Goal: Task Accomplishment & Management: Use online tool/utility

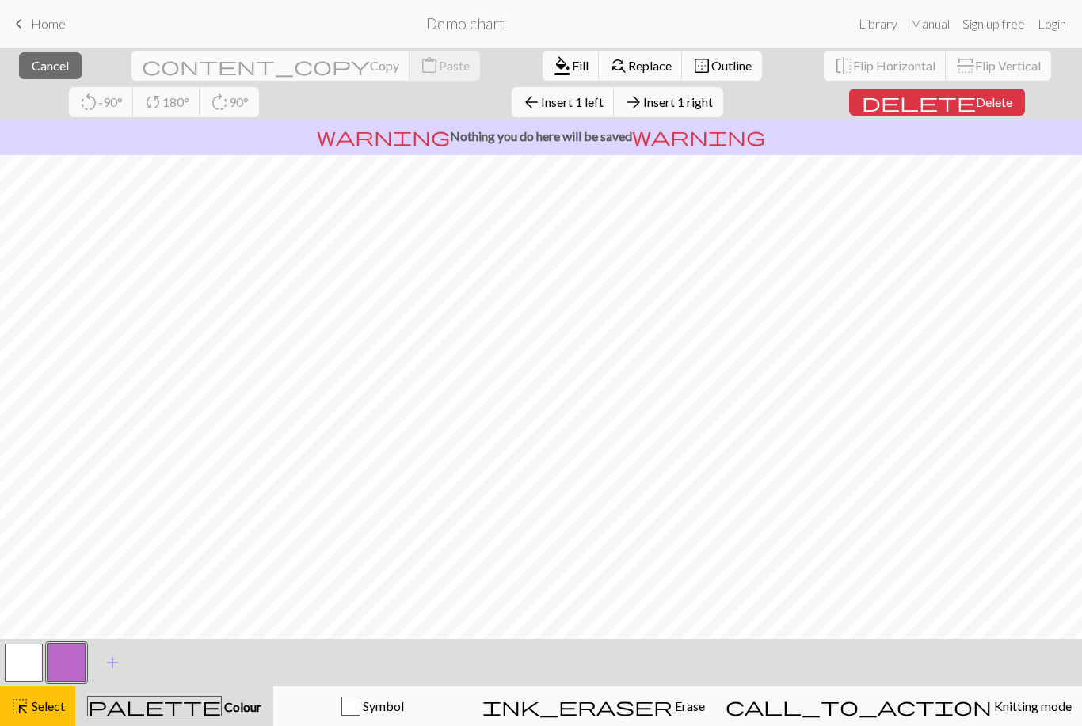
click at [976, 100] on span "Delete" at bounding box center [994, 101] width 36 height 15
click at [976, 101] on span "Delete" at bounding box center [994, 101] width 36 height 15
click at [976, 105] on span "Delete" at bounding box center [994, 101] width 36 height 15
click at [976, 108] on span "Delete" at bounding box center [994, 101] width 36 height 15
click at [976, 101] on span "Delete" at bounding box center [994, 101] width 36 height 15
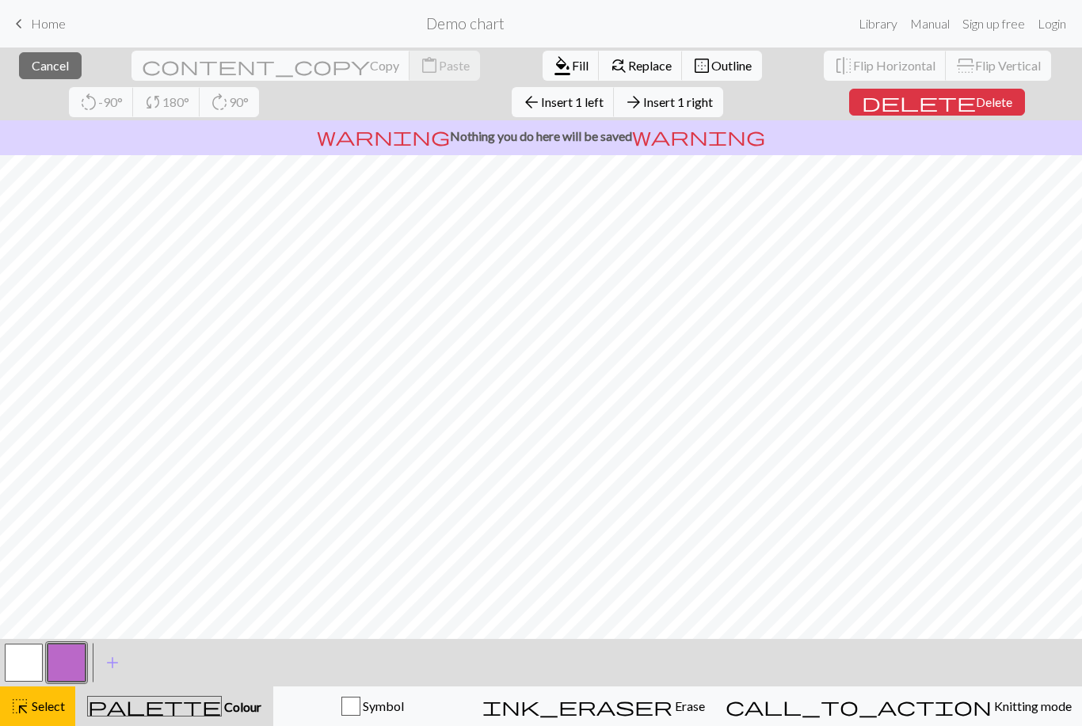
click at [976, 101] on span "Delete" at bounding box center [994, 101] width 36 height 15
click at [976, 97] on span "Delete" at bounding box center [994, 101] width 36 height 15
click at [976, 103] on span "Delete" at bounding box center [994, 101] width 36 height 15
click at [976, 97] on span "Delete" at bounding box center [994, 101] width 36 height 15
click at [976, 98] on span "Delete" at bounding box center [994, 101] width 36 height 15
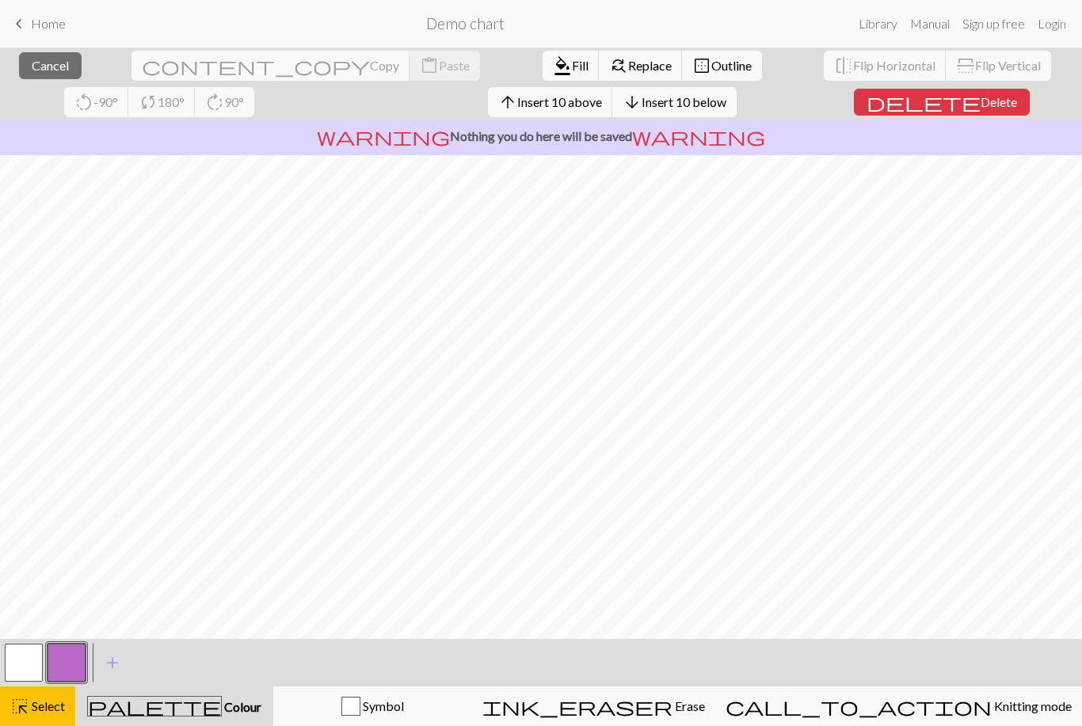
click at [980, 108] on span "Delete" at bounding box center [998, 101] width 36 height 15
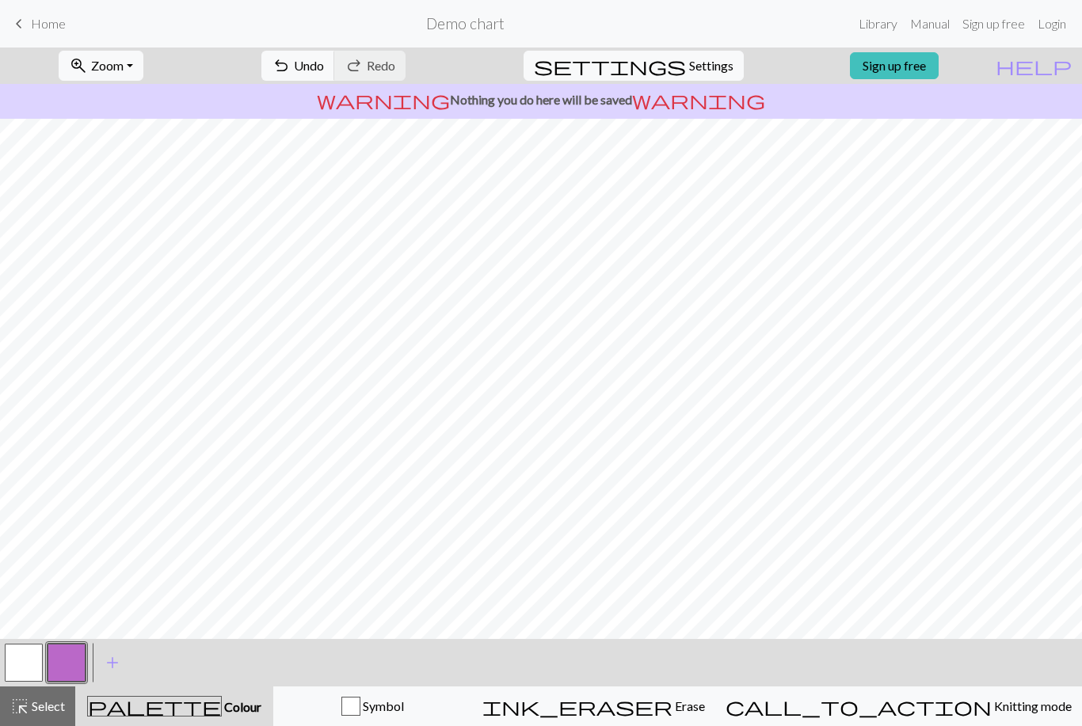
click at [71, 659] on button "button" at bounding box center [67, 663] width 38 height 38
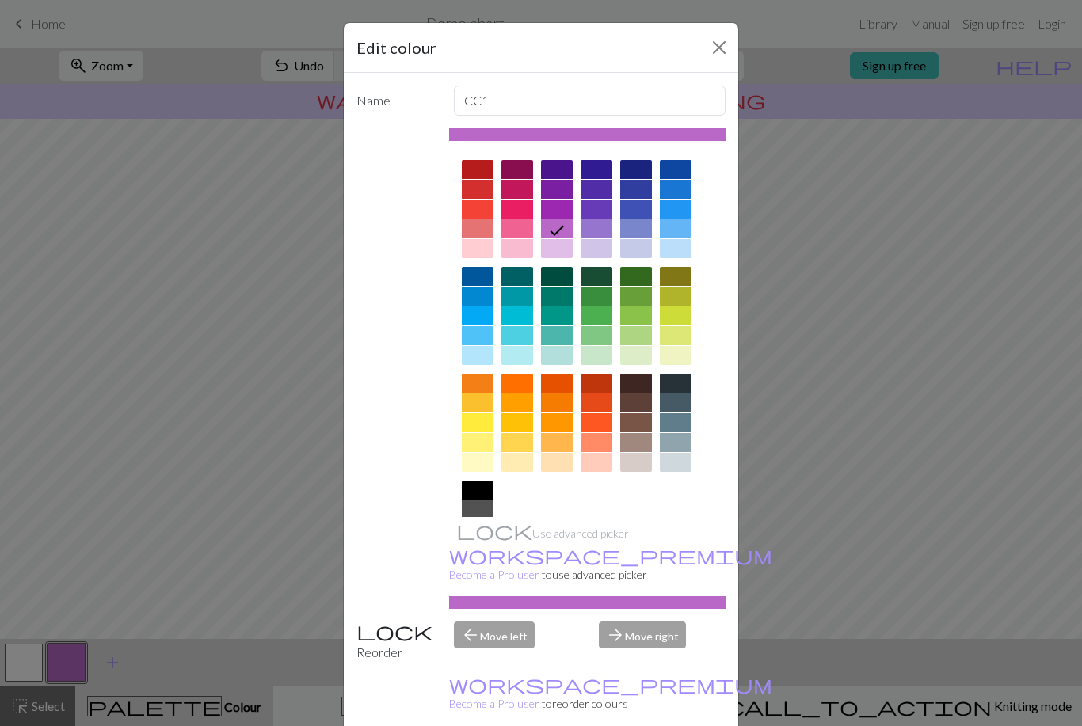
click at [677, 213] on div at bounding box center [676, 209] width 32 height 19
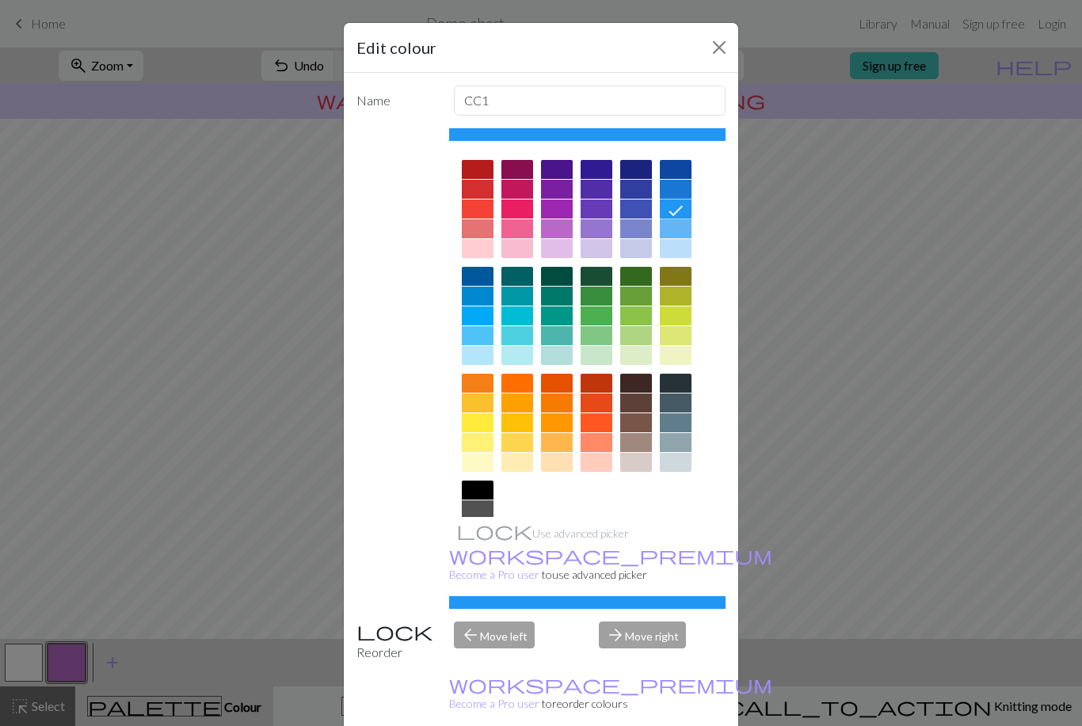
click at [900, 215] on div "Edit colour Name CC1 Use advanced picker workspace_premium Become a Pro user to…" at bounding box center [541, 363] width 1082 height 726
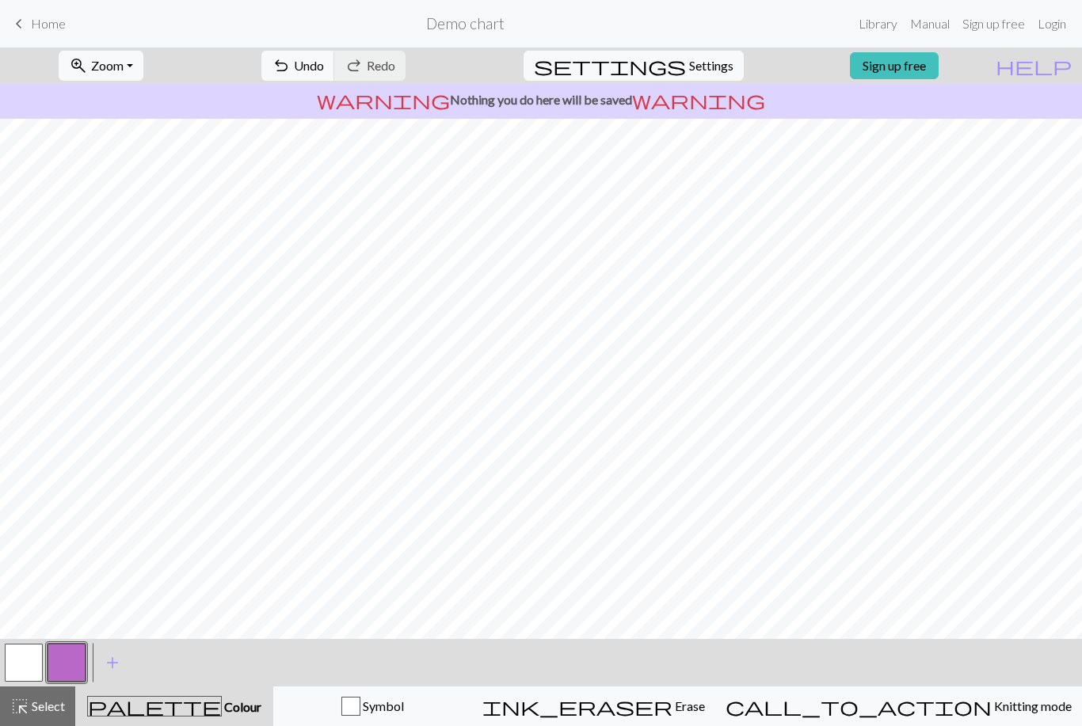
click at [25, 656] on button "button" at bounding box center [24, 663] width 38 height 38
click at [116, 662] on span "add" at bounding box center [112, 663] width 19 height 22
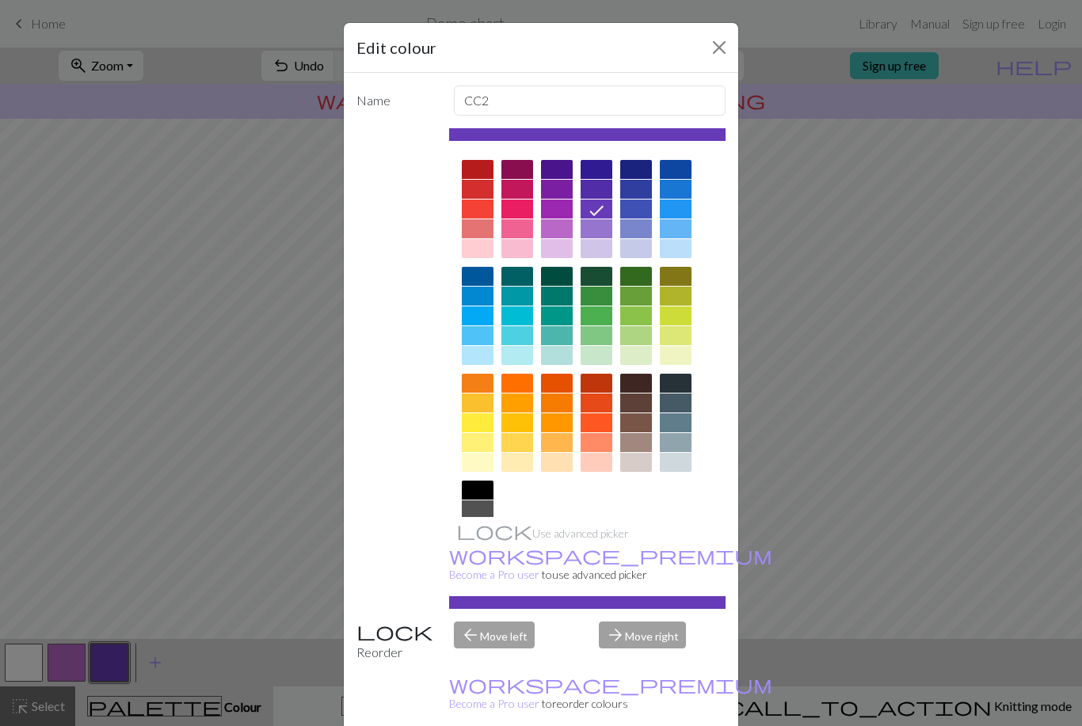
click at [682, 212] on div at bounding box center [676, 209] width 32 height 19
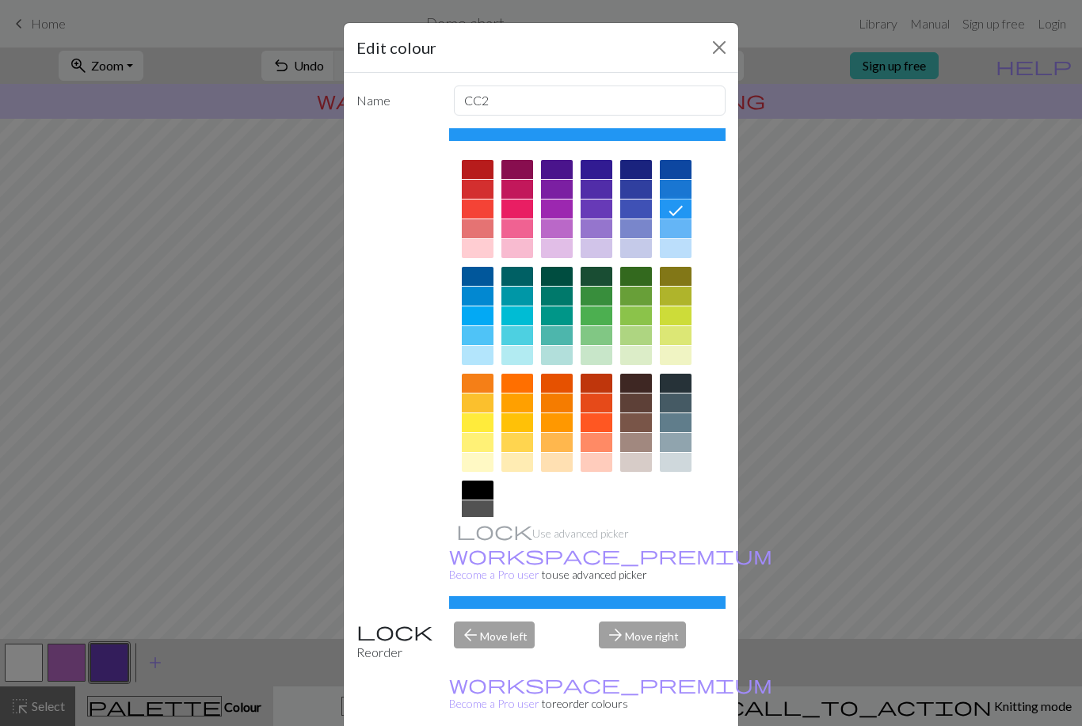
click at [721, 48] on button "Close" at bounding box center [718, 47] width 25 height 25
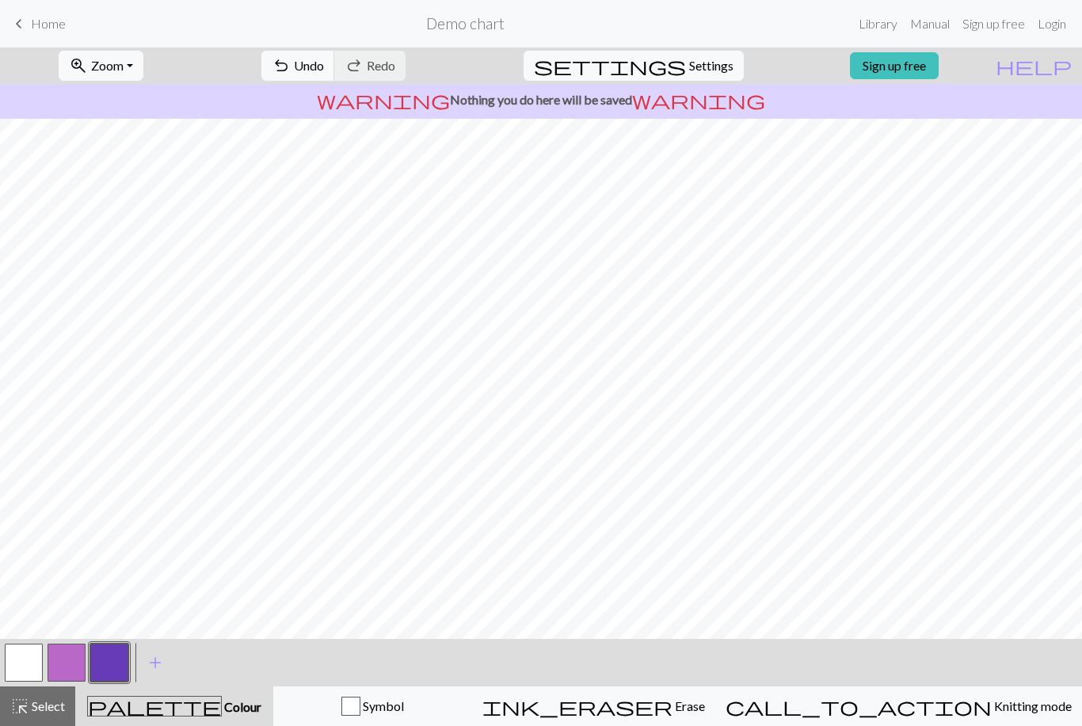
click at [106, 660] on button "button" at bounding box center [109, 663] width 38 height 38
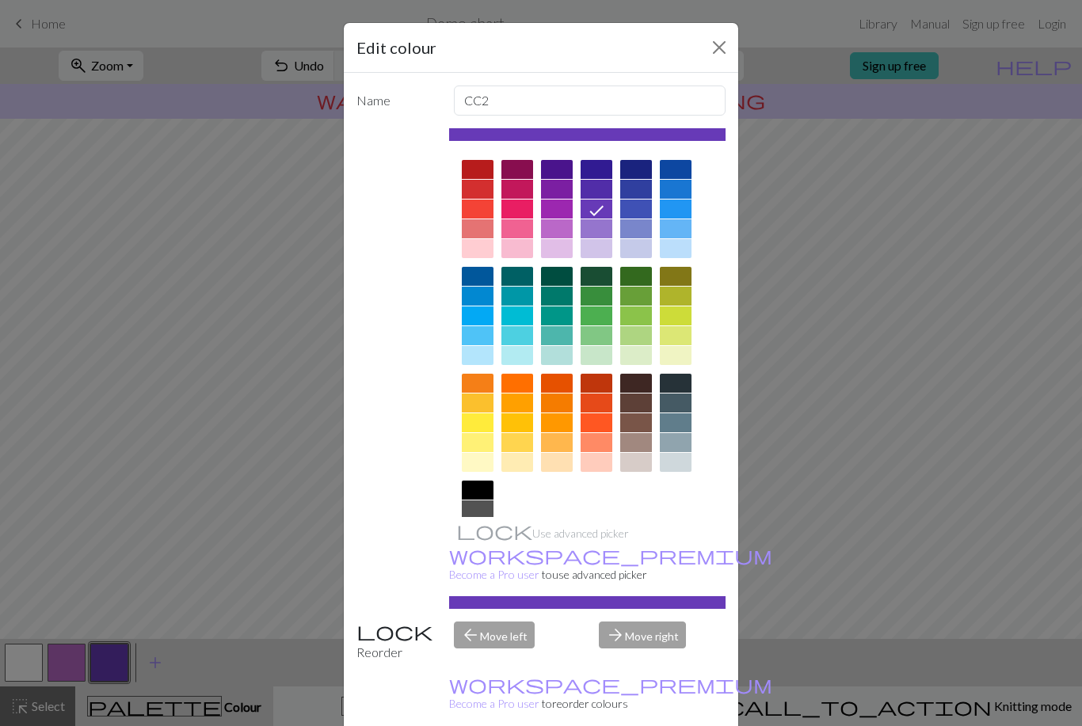
click at [680, 203] on div at bounding box center [676, 209] width 32 height 19
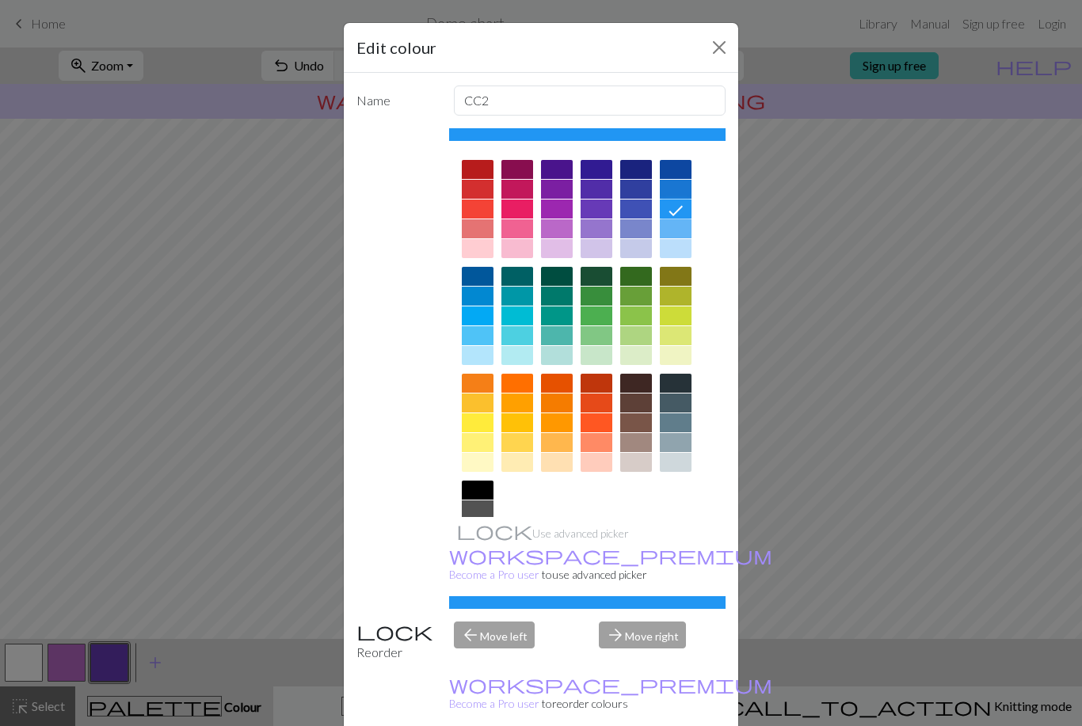
click at [680, 202] on icon at bounding box center [675, 210] width 19 height 19
click at [678, 211] on icon at bounding box center [675, 210] width 19 height 19
click at [492, 662] on div "arrow_back Move left" at bounding box center [517, 642] width 146 height 40
click at [497, 662] on div "arrow_back Move left" at bounding box center [517, 642] width 146 height 40
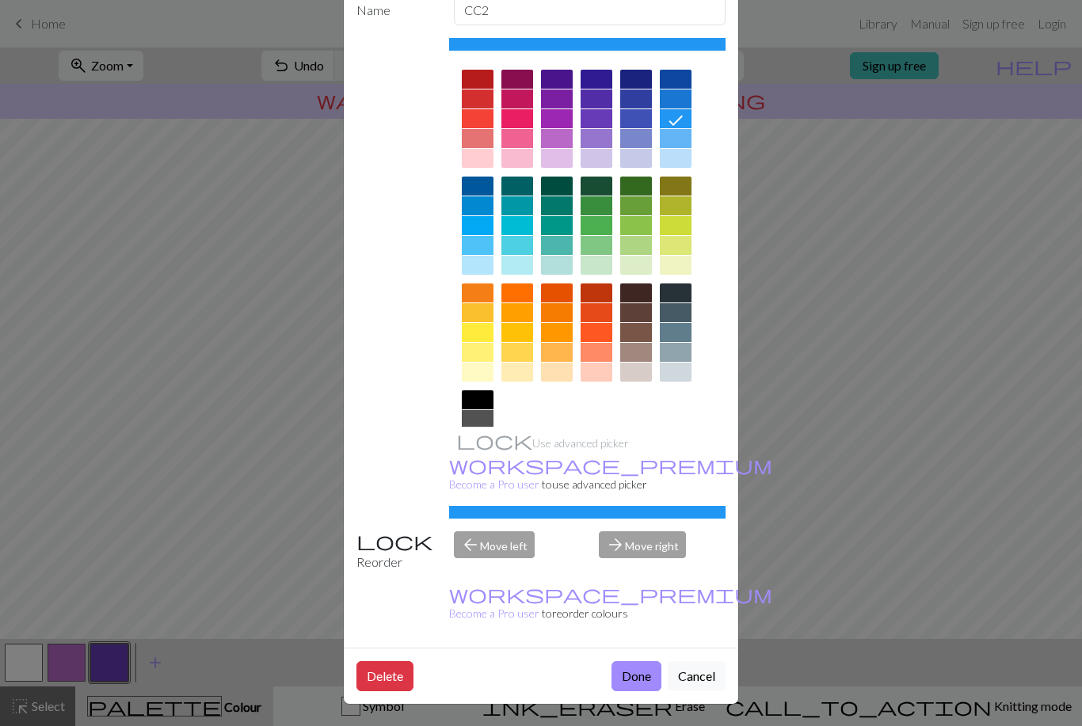
scroll to position [90, 0]
click at [639, 676] on button "Done" at bounding box center [636, 676] width 50 height 30
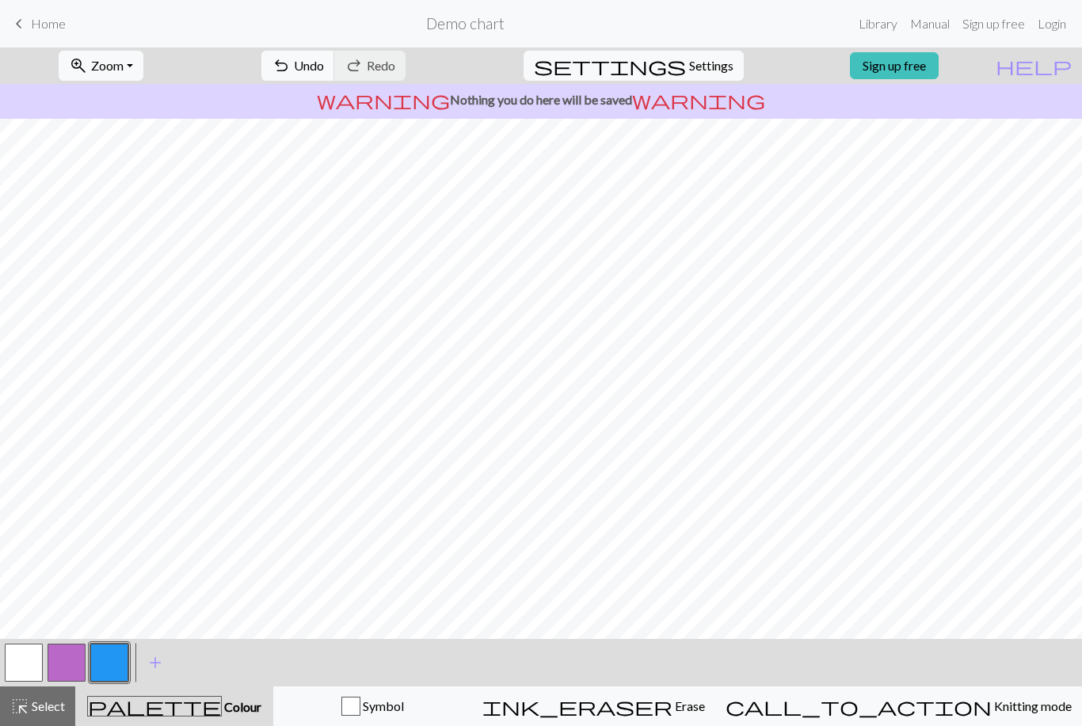
click at [32, 660] on button "button" at bounding box center [24, 663] width 38 height 38
click at [105, 673] on button "button" at bounding box center [109, 663] width 38 height 38
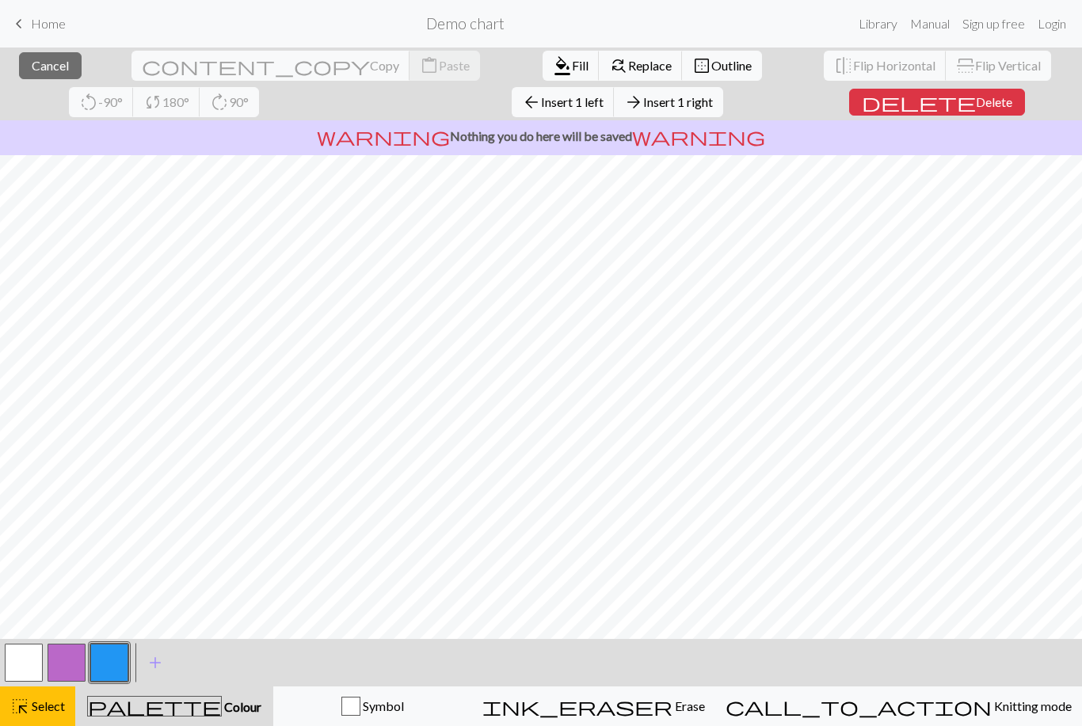
click at [643, 107] on span "Insert 1 right" at bounding box center [678, 101] width 70 height 15
click at [643, 108] on span "Insert 1 right" at bounding box center [678, 101] width 70 height 15
click at [643, 98] on span "Insert 1 right" at bounding box center [678, 101] width 70 height 15
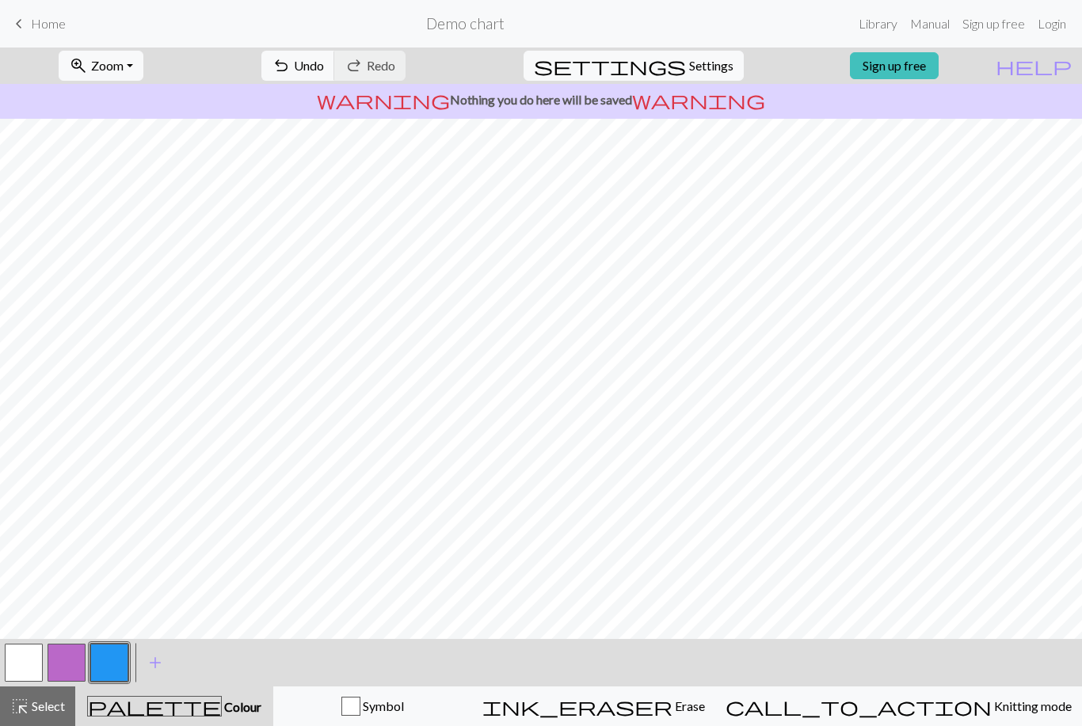
click at [70, 662] on button "button" at bounding box center [67, 663] width 38 height 38
click at [66, 661] on button "button" at bounding box center [67, 663] width 38 height 38
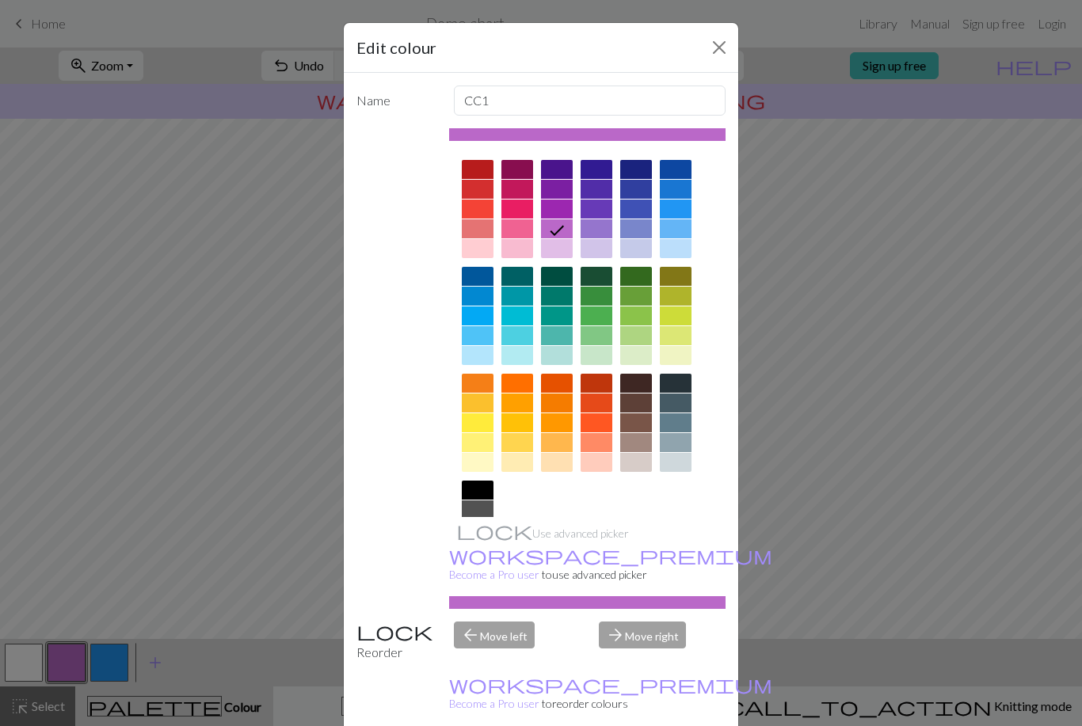
click at [520, 230] on div at bounding box center [517, 228] width 32 height 19
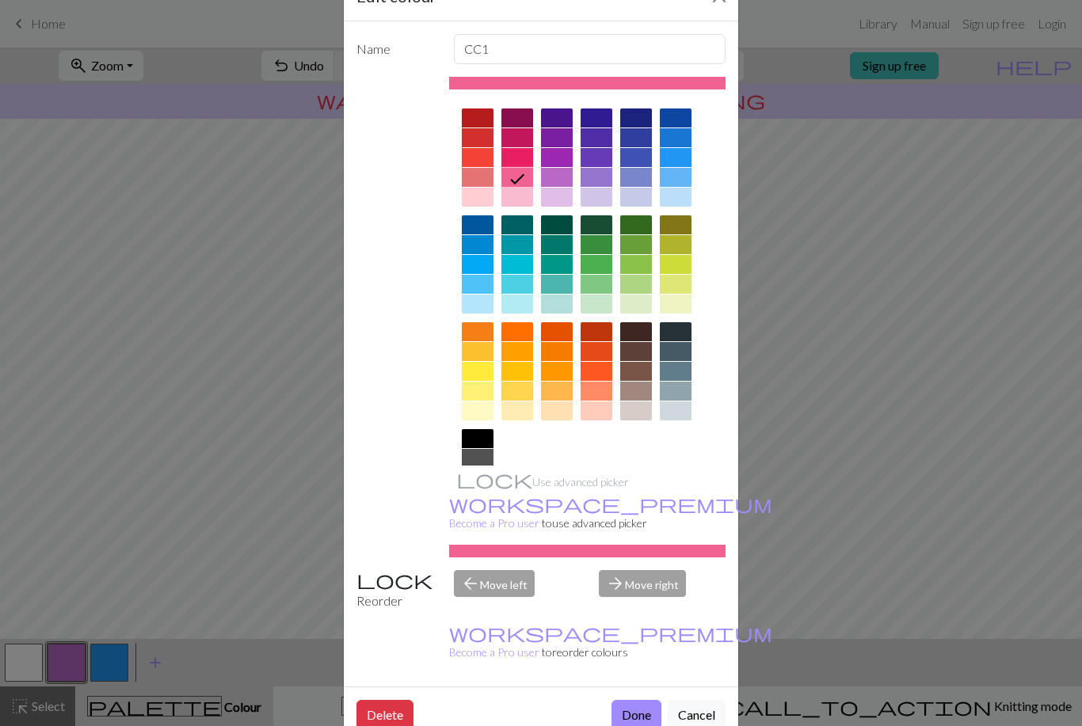
scroll to position [88, 0]
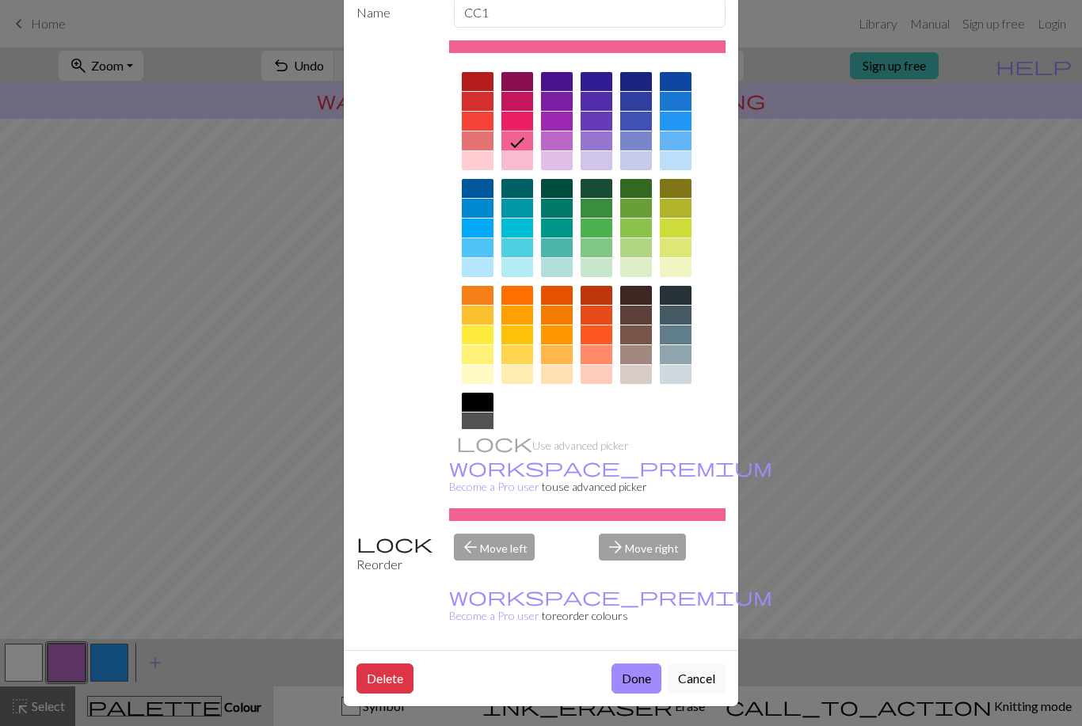
click at [641, 674] on button "Done" at bounding box center [636, 679] width 50 height 30
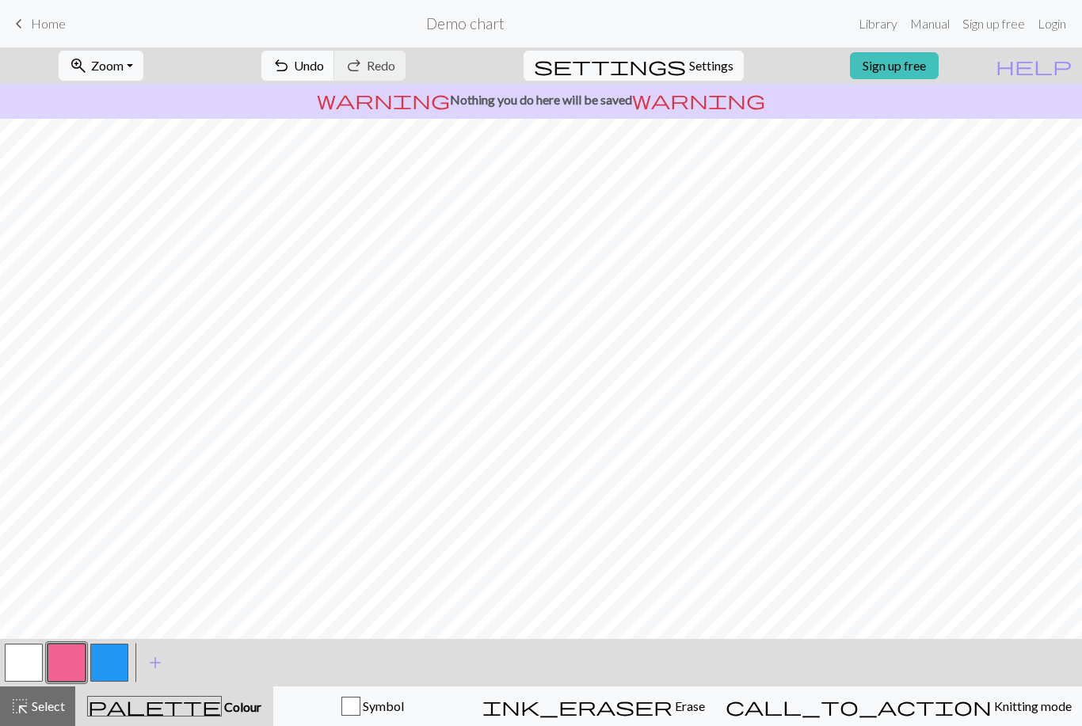
click at [22, 667] on button "button" at bounding box center [24, 663] width 38 height 38
click at [106, 667] on button "button" at bounding box center [109, 663] width 38 height 38
click at [78, 660] on button "button" at bounding box center [67, 663] width 38 height 38
click at [110, 666] on button "button" at bounding box center [109, 663] width 38 height 38
click at [25, 660] on button "button" at bounding box center [24, 663] width 38 height 38
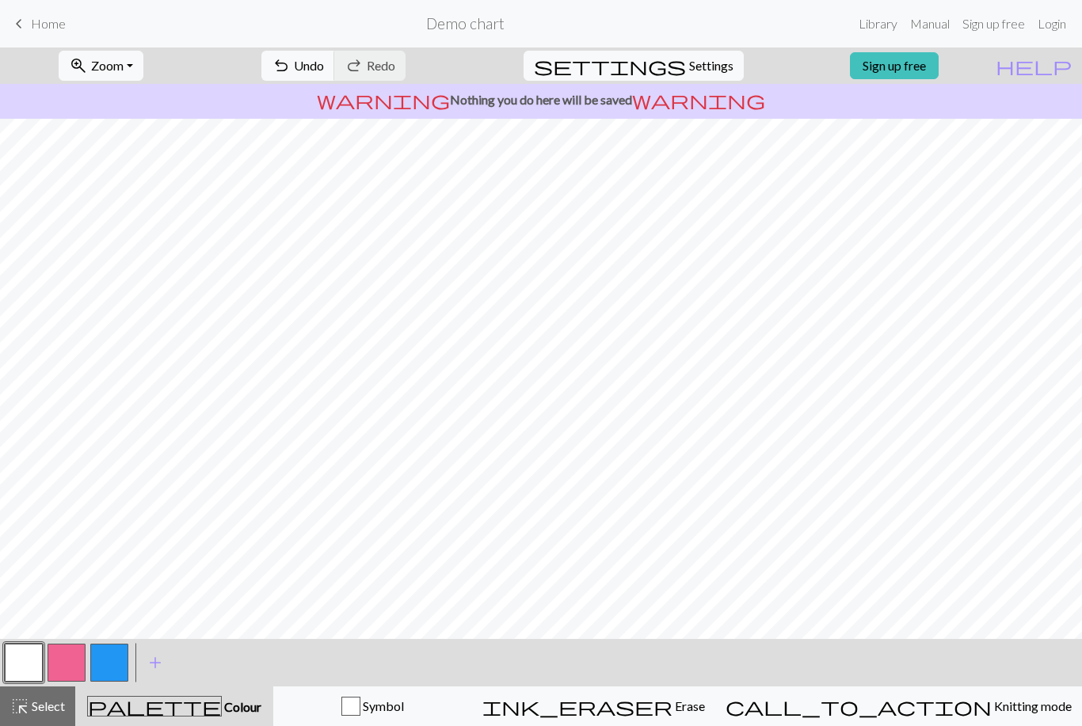
click at [111, 673] on button "button" at bounding box center [109, 663] width 38 height 38
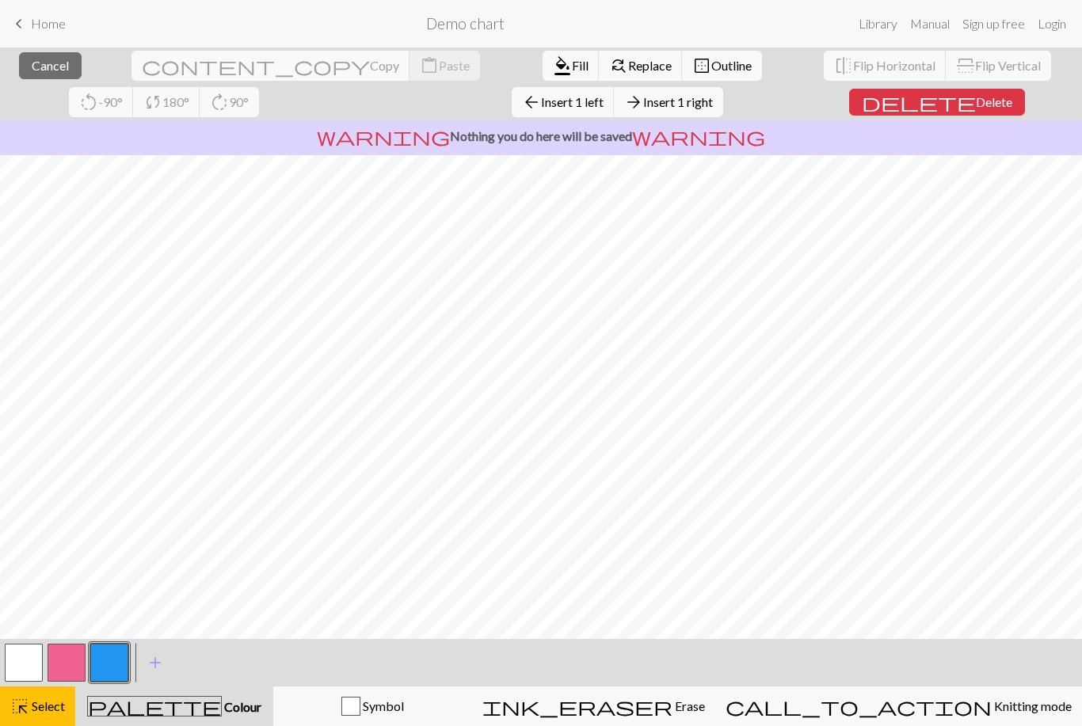
click at [614, 110] on button "arrow_forward Insert 1 right" at bounding box center [668, 102] width 109 height 30
click at [253, 152] on div "warning Nothing you do here will be saved warning" at bounding box center [541, 137] width 1082 height 35
click at [643, 107] on span "Insert 5 right" at bounding box center [678, 101] width 70 height 15
click at [644, 103] on span "Insert 5 below" at bounding box center [683, 101] width 78 height 15
click at [615, 110] on button "arrow_downward Insert 5 below" at bounding box center [673, 102] width 117 height 30
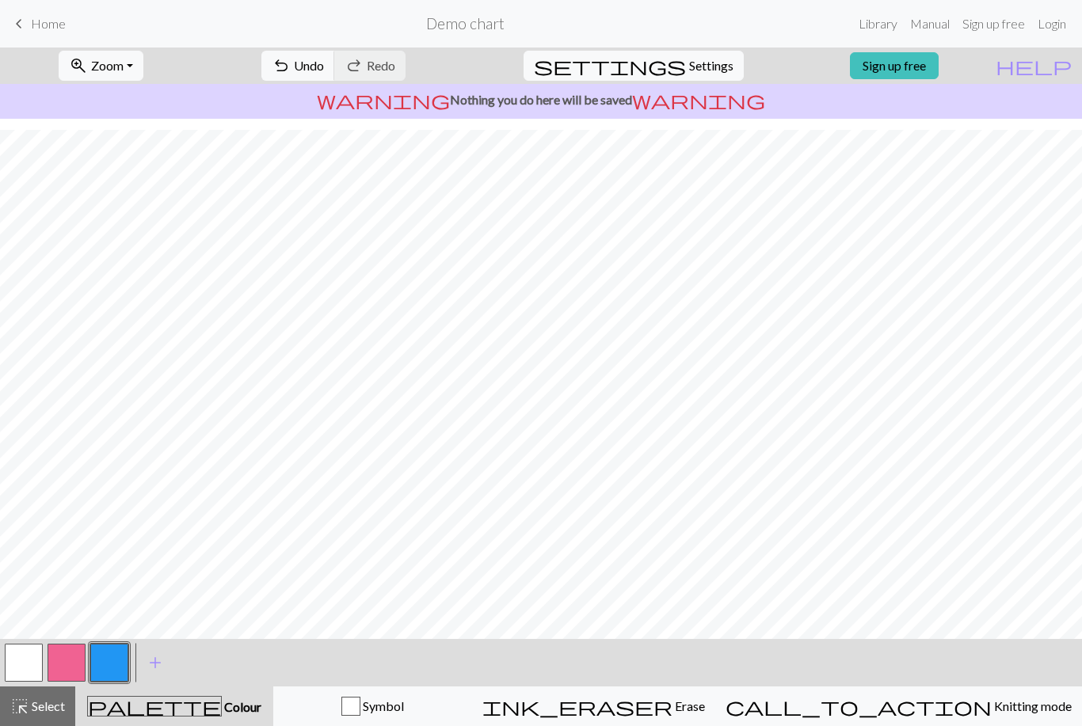
scroll to position [10, 0]
click at [21, 664] on button "button" at bounding box center [24, 663] width 38 height 38
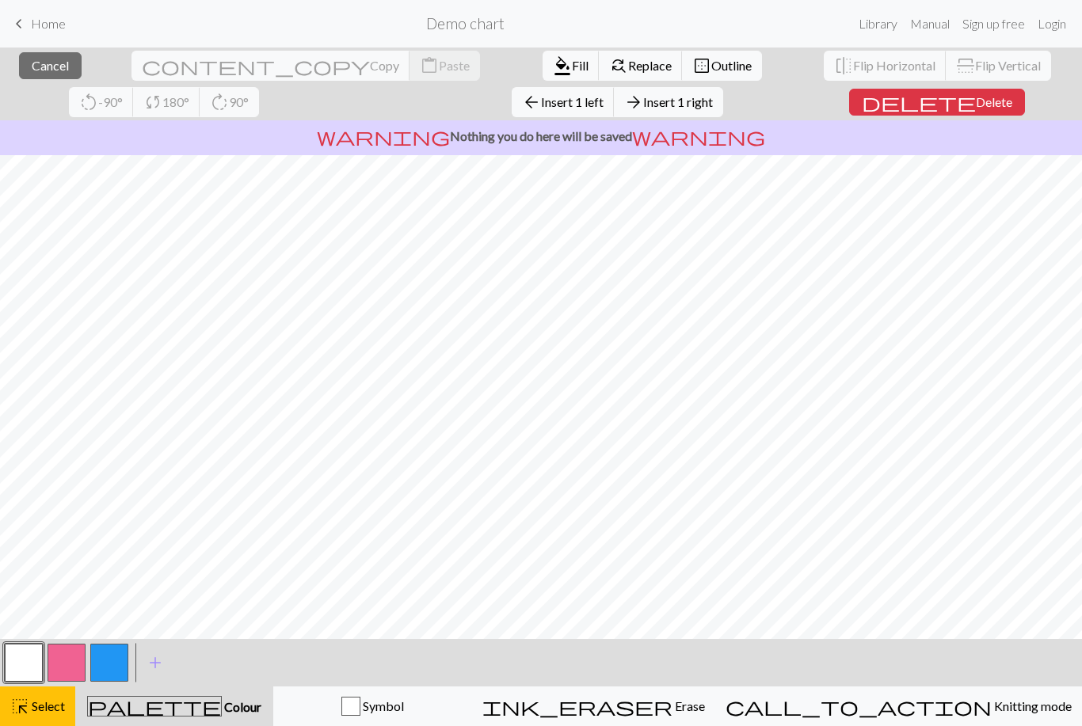
click at [643, 105] on span "Insert 1 right" at bounding box center [678, 101] width 70 height 15
click at [615, 112] on button "arrow_downward Insert 2 below" at bounding box center [673, 102] width 117 height 30
click at [643, 103] on span "Insert 1 right" at bounding box center [678, 101] width 70 height 15
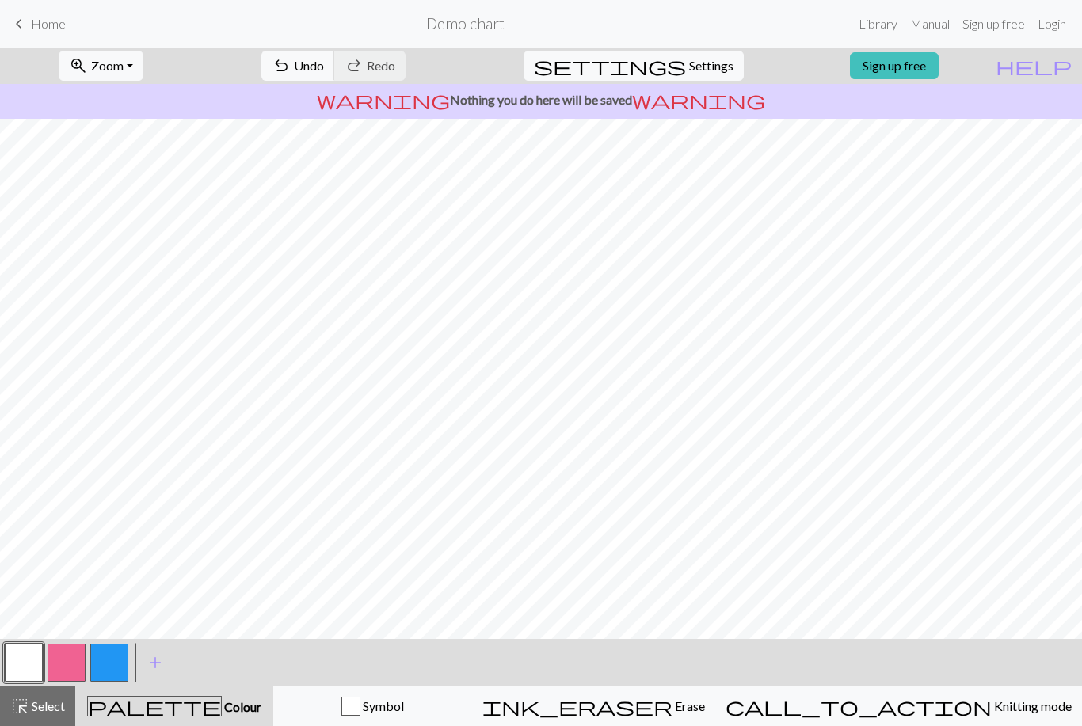
click at [65, 672] on button "button" at bounding box center [67, 663] width 38 height 38
click at [108, 671] on button "button" at bounding box center [109, 663] width 38 height 38
click at [28, 666] on button "button" at bounding box center [24, 663] width 38 height 38
click at [116, 669] on button "button" at bounding box center [109, 663] width 38 height 38
click at [67, 670] on button "button" at bounding box center [67, 663] width 38 height 38
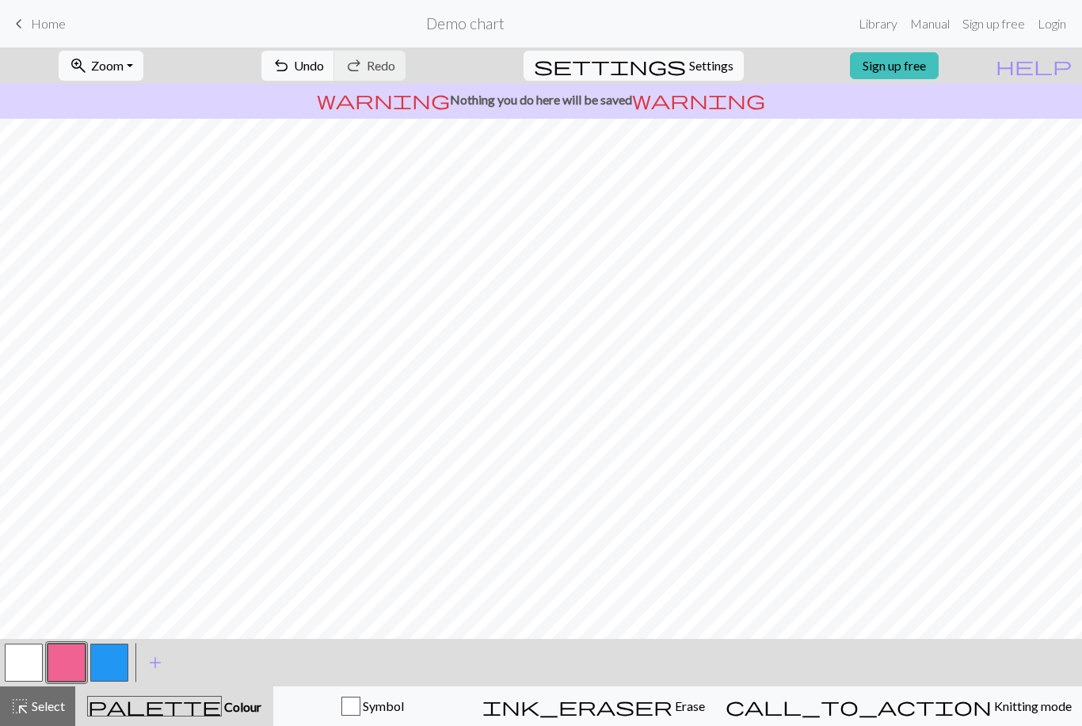
click at [108, 672] on button "button" at bounding box center [109, 663] width 38 height 38
click at [75, 663] on button "button" at bounding box center [67, 663] width 38 height 38
click at [114, 665] on button "button" at bounding box center [109, 663] width 38 height 38
click at [71, 662] on button "button" at bounding box center [67, 663] width 38 height 38
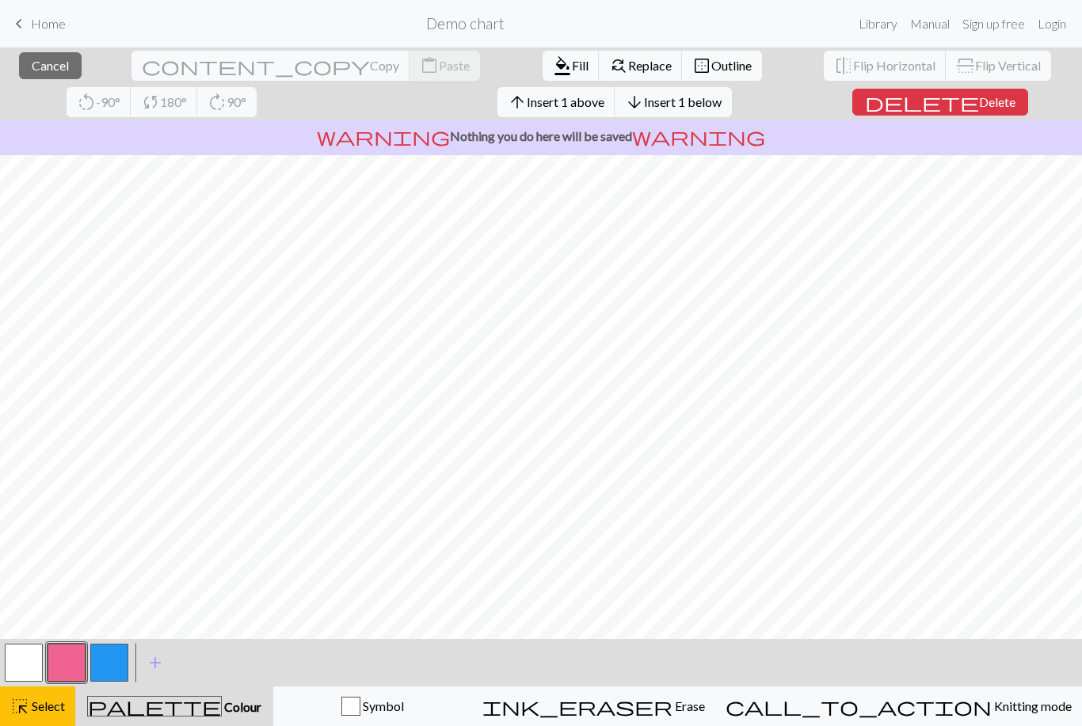
click at [527, 104] on span "Insert 1 above" at bounding box center [566, 101] width 78 height 15
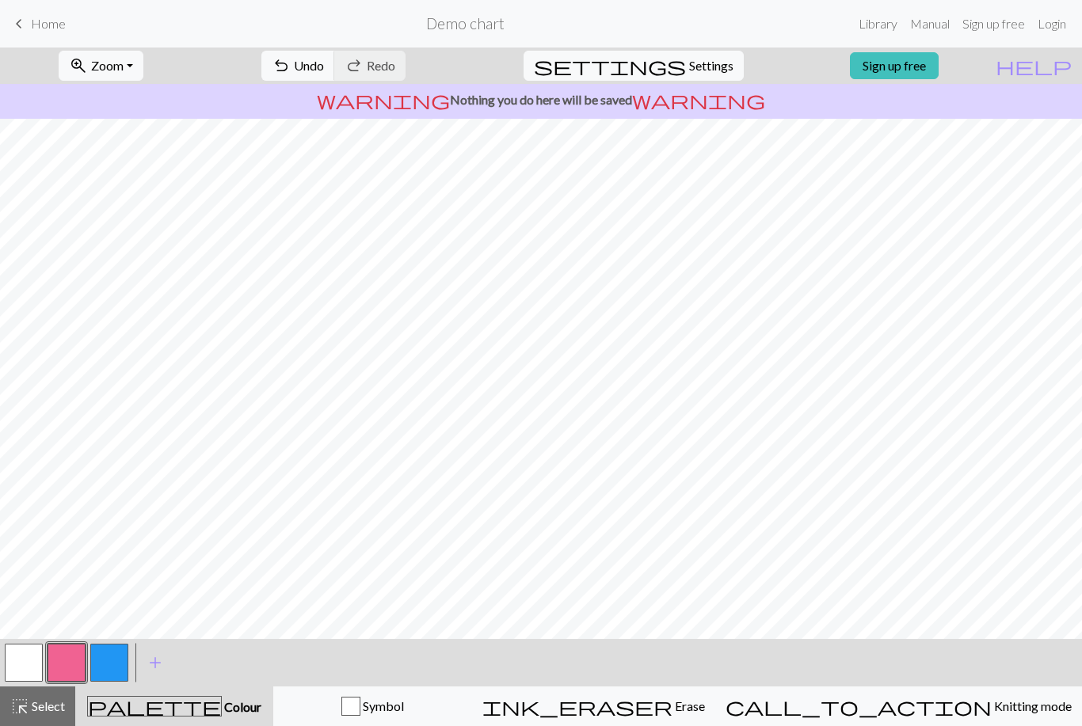
click at [106, 670] on button "button" at bounding box center [109, 663] width 38 height 38
click at [73, 661] on button "button" at bounding box center [67, 663] width 38 height 38
click at [100, 665] on button "button" at bounding box center [109, 663] width 38 height 38
click at [25, 670] on button "button" at bounding box center [24, 663] width 38 height 38
click at [114, 669] on button "button" at bounding box center [109, 663] width 38 height 38
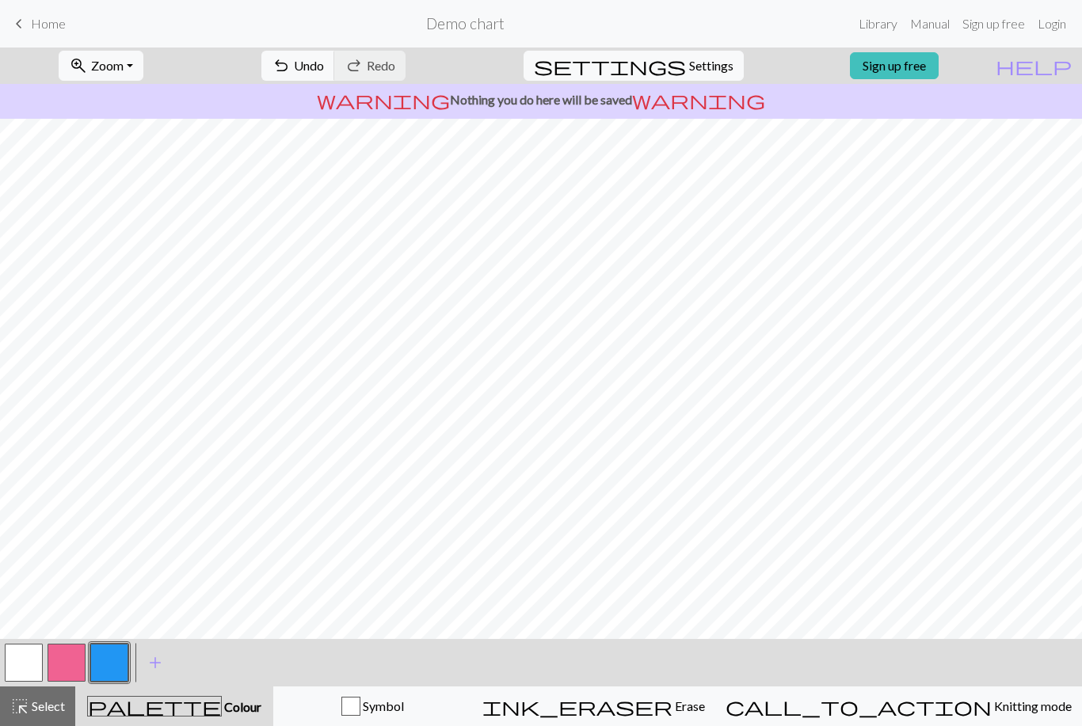
click at [16, 666] on button "button" at bounding box center [24, 663] width 38 height 38
click at [119, 665] on button "button" at bounding box center [109, 663] width 38 height 38
click at [23, 669] on button "button" at bounding box center [24, 663] width 38 height 38
click at [71, 664] on button "button" at bounding box center [67, 663] width 38 height 38
click at [21, 663] on button "button" at bounding box center [24, 663] width 38 height 38
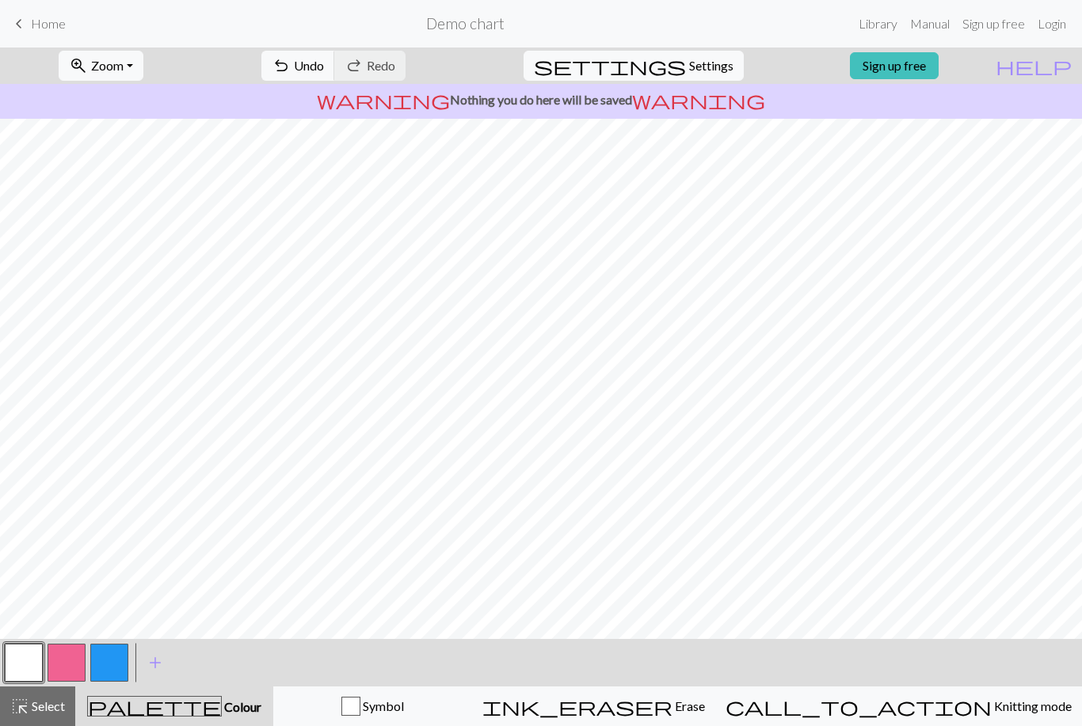
click at [70, 672] on button "button" at bounding box center [67, 663] width 38 height 38
click at [35, 657] on button "button" at bounding box center [24, 663] width 38 height 38
click at [32, 657] on button "button" at bounding box center [24, 663] width 38 height 38
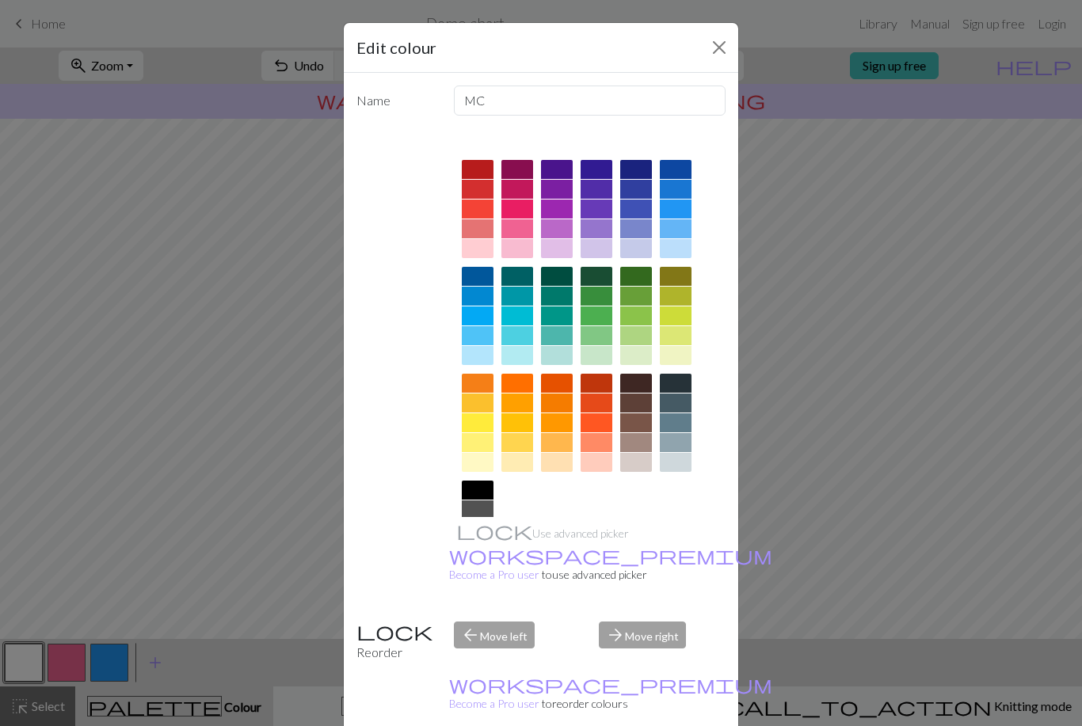
click at [717, 59] on button "Close" at bounding box center [718, 47] width 25 height 25
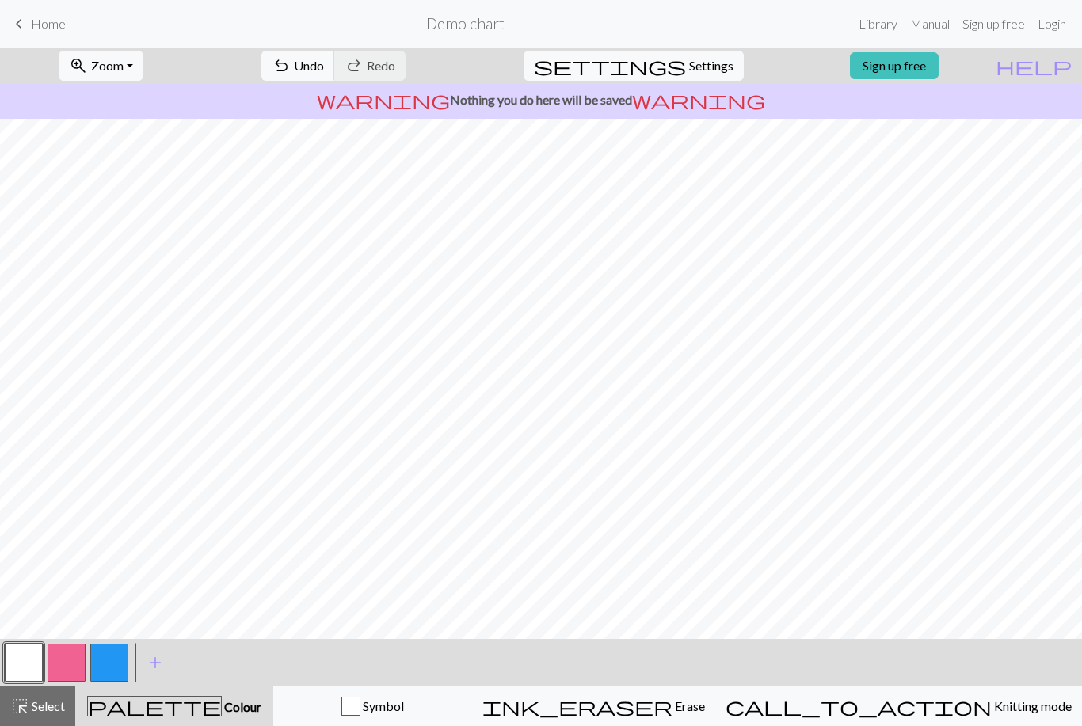
click at [73, 670] on button "button" at bounding box center [67, 663] width 38 height 38
click at [19, 668] on button "button" at bounding box center [24, 663] width 38 height 38
click at [71, 667] on button "button" at bounding box center [67, 663] width 38 height 38
